Goal: Obtain resource: Download file/media

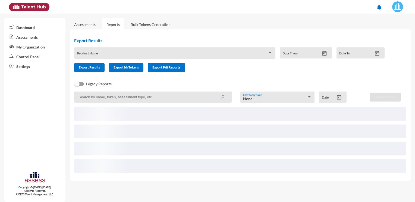
click at [106, 97] on input at bounding box center [153, 97] width 158 height 11
paste input "[EMAIL_ADDRESS][PERSON_NAME][DOMAIN_NAME]'"
click at [214, 92] on button "submit" at bounding box center [222, 97] width 17 height 10
click at [161, 99] on input "[EMAIL_ADDRESS][PERSON_NAME][DOMAIN_NAME]'" at bounding box center [153, 97] width 158 height 11
click at [212, 92] on button "submit" at bounding box center [221, 97] width 18 height 10
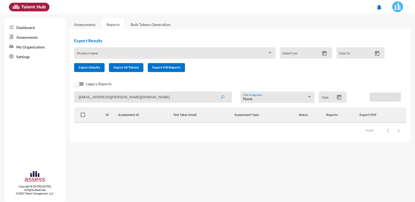
click at [78, 98] on input "[EMAIL_ADDRESS][PERSON_NAME][DOMAIN_NAME]" at bounding box center [153, 97] width 158 height 11
click at [79, 97] on input "[EMAIL_ADDRESS][PERSON_NAME][DOMAIN_NAME]" at bounding box center [153, 97] width 158 height 11
type input "[PERSON_NAME][EMAIL_ADDRESS][DOMAIN_NAME]"
click at [214, 92] on button "submit" at bounding box center [222, 97] width 17 height 10
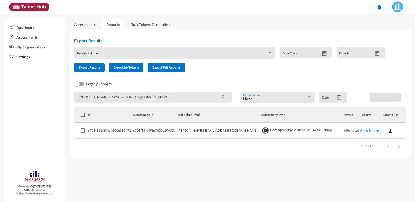
click at [388, 132] on img at bounding box center [389, 130] width 5 height 5
drag, startPoint x: 381, startPoint y: 142, endPoint x: 211, endPoint y: 170, distance: 172.7
click at [381, 142] on button "OCM / EN" at bounding box center [396, 141] width 37 height 10
